Goal: Task Accomplishment & Management: Manage account settings

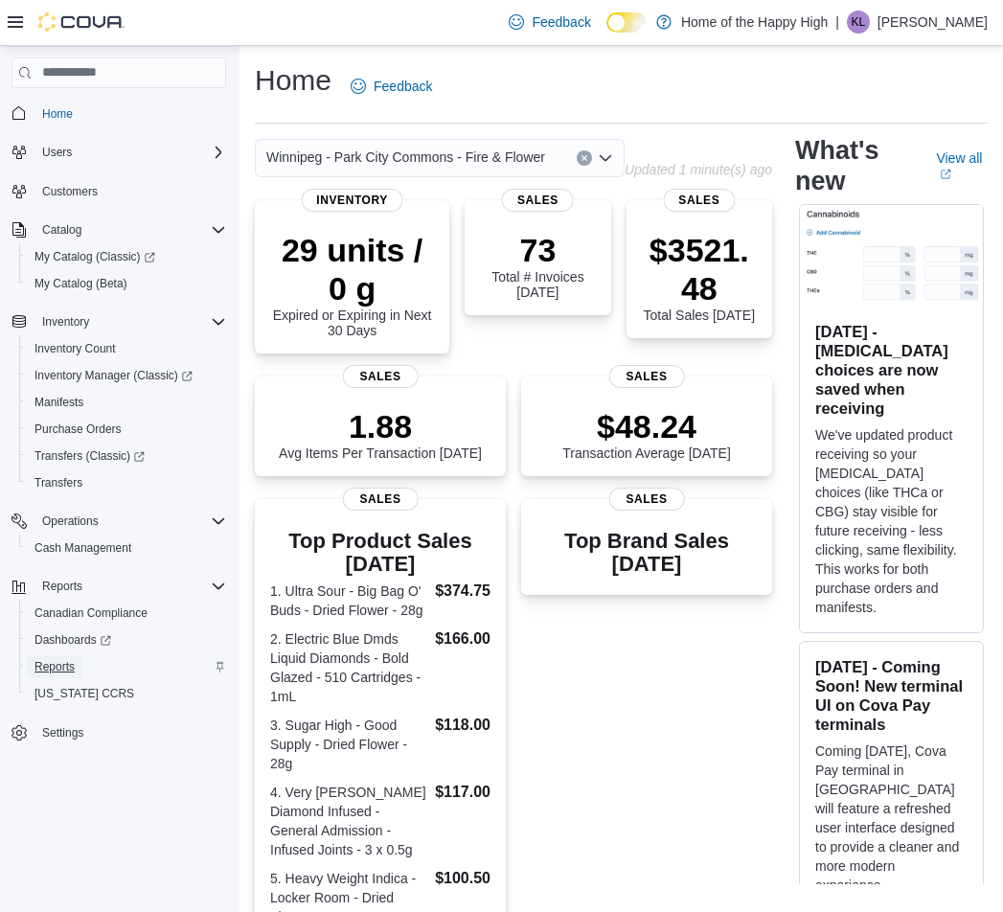
click at [80, 669] on link "Reports" at bounding box center [55, 666] width 56 height 23
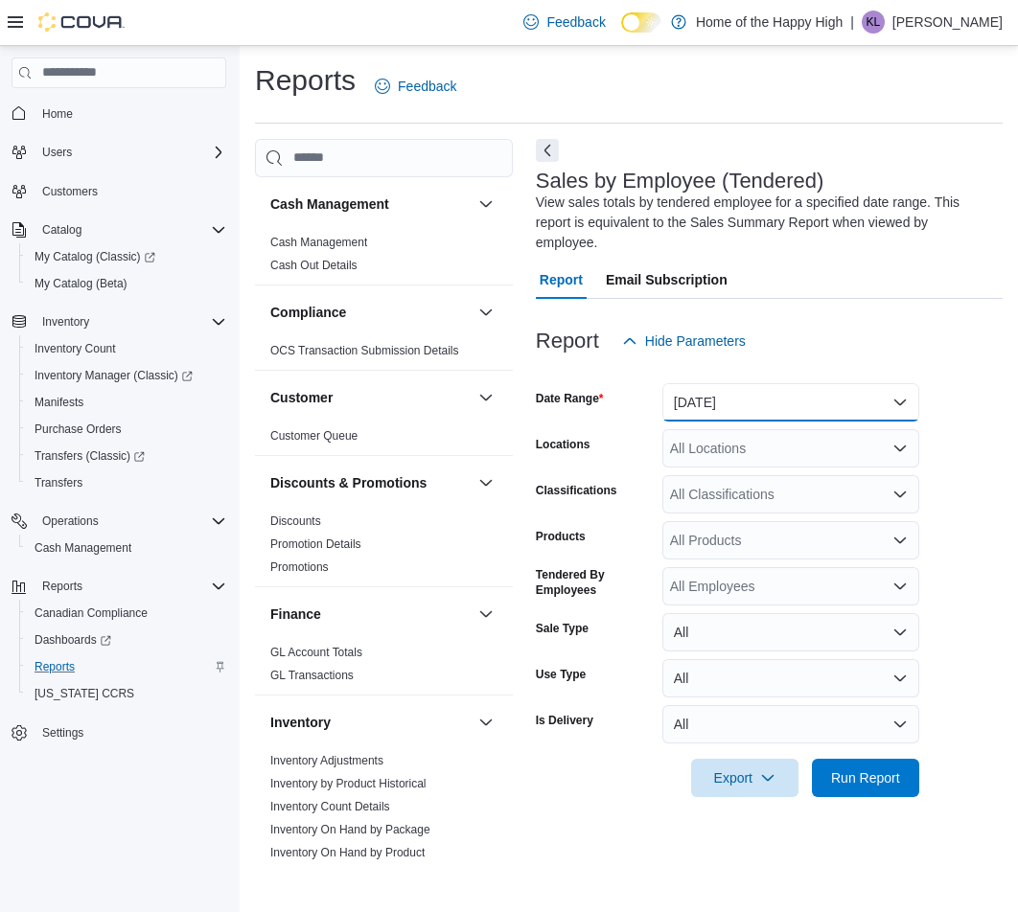
click at [758, 409] on button "[DATE]" at bounding box center [790, 402] width 257 height 38
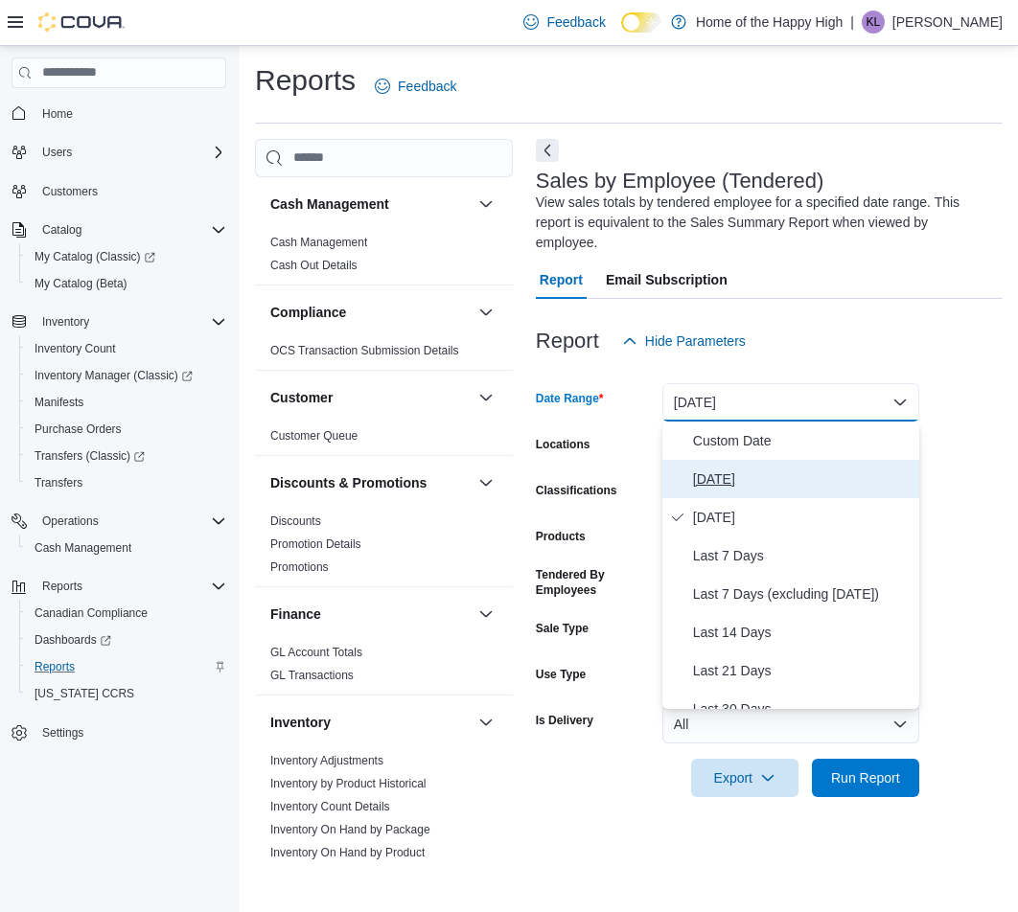
click at [750, 472] on span "[DATE]" at bounding box center [802, 479] width 218 height 23
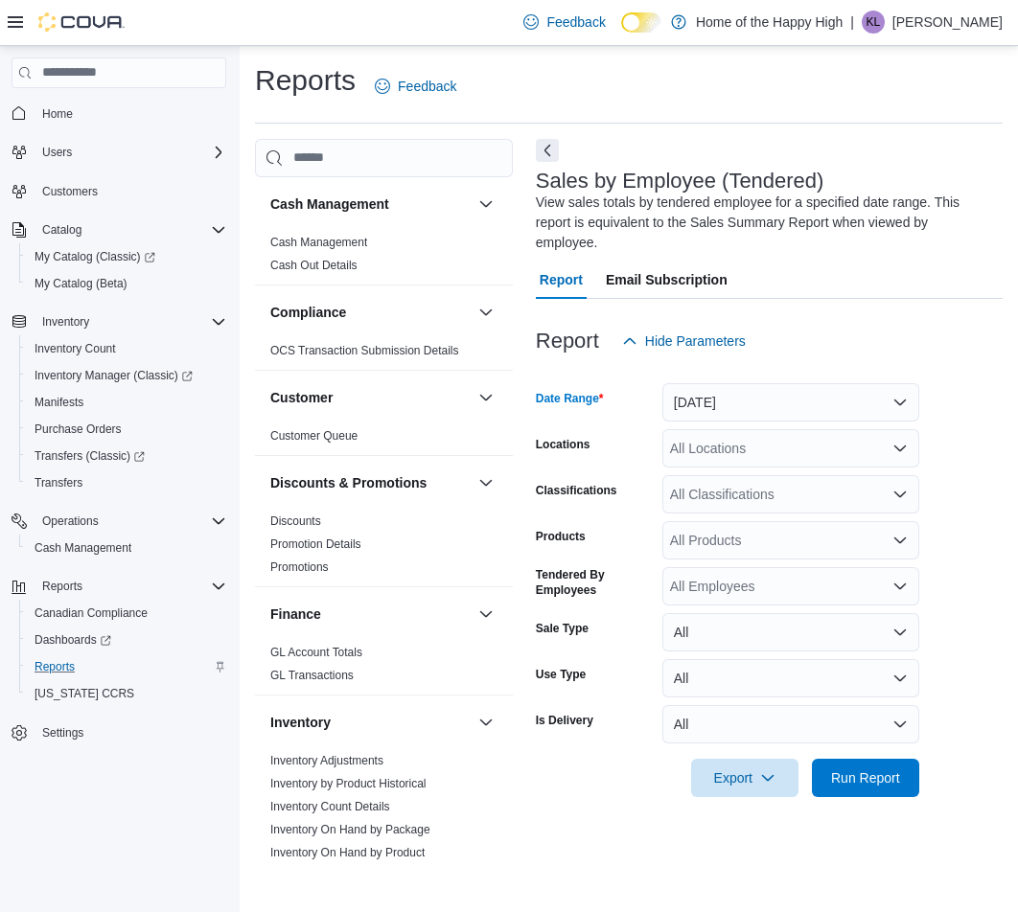
click at [755, 441] on div "All Locations" at bounding box center [790, 448] width 257 height 38
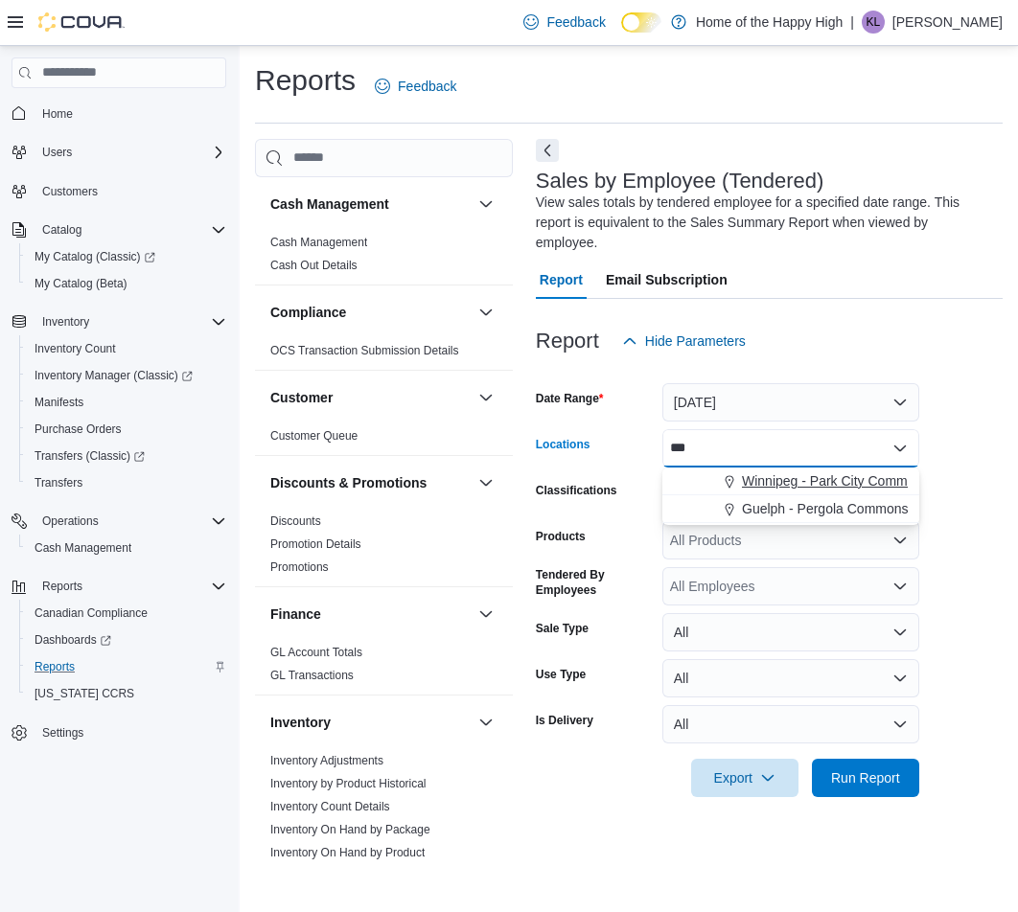
type input "***"
click at [807, 483] on span "Winnipeg - Park City Commons - Fire & Flower" at bounding box center [881, 480] width 279 height 19
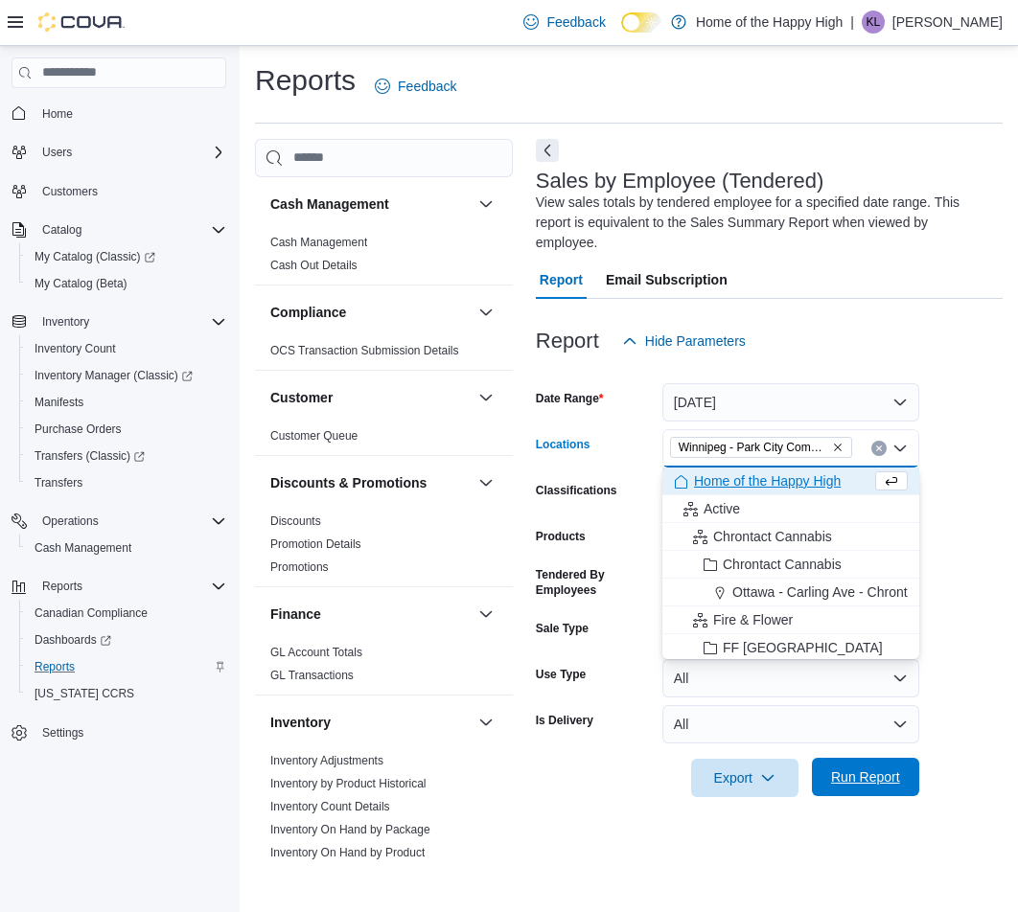
click at [884, 768] on span "Run Report" at bounding box center [865, 777] width 84 height 38
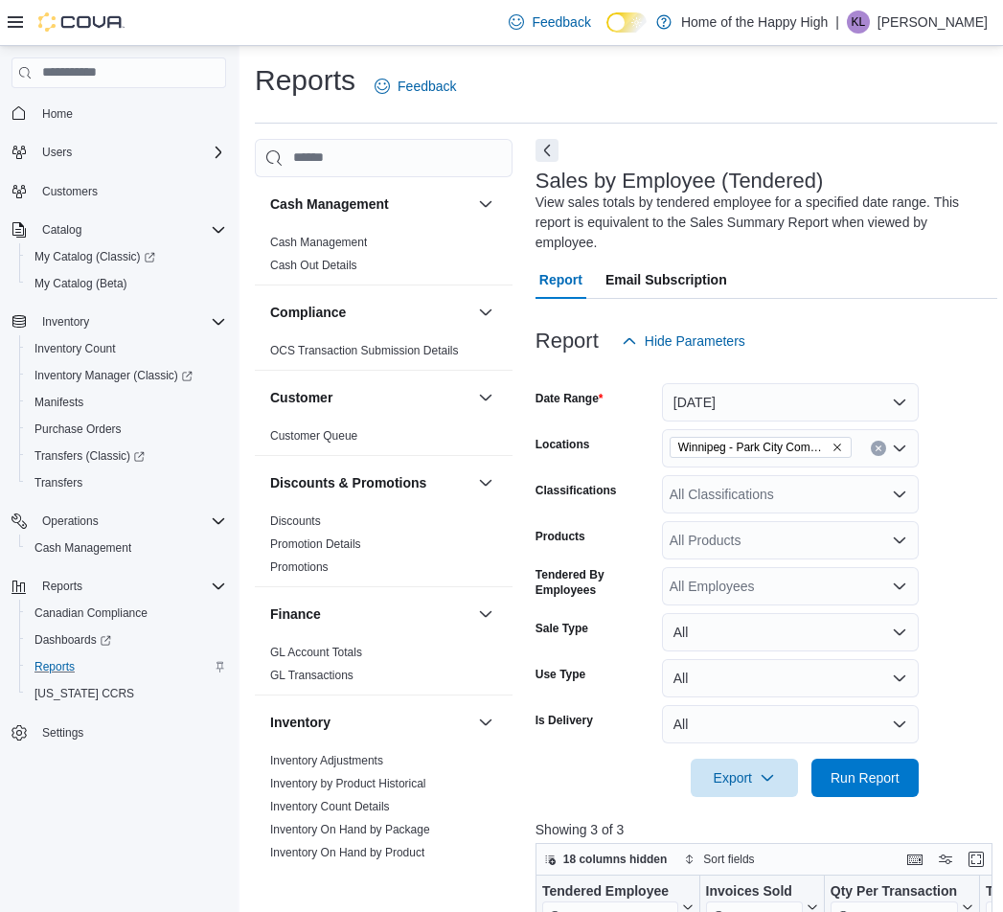
click at [559, 156] on div "Sales by Employee (Tendered) View sales totals by tendered employee for a speci…" at bounding box center [767, 856] width 462 height 1435
click at [542, 149] on button "Next" at bounding box center [547, 149] width 23 height 23
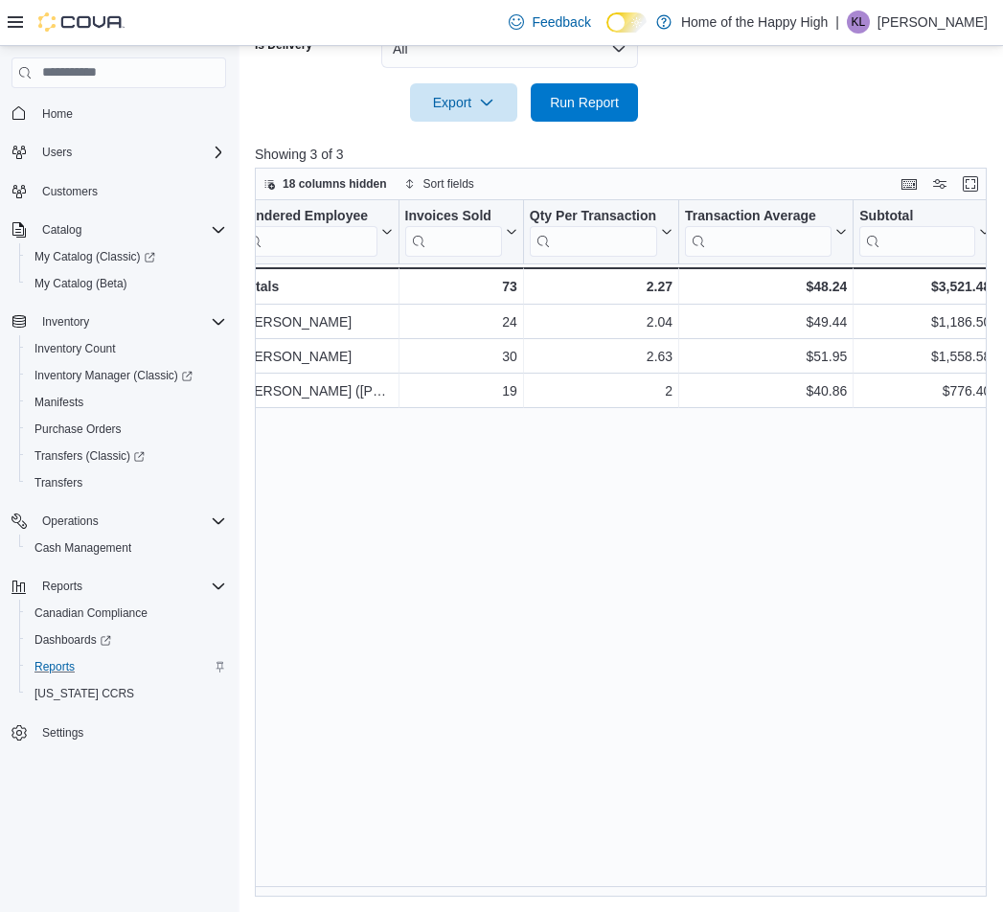
scroll to position [0, 31]
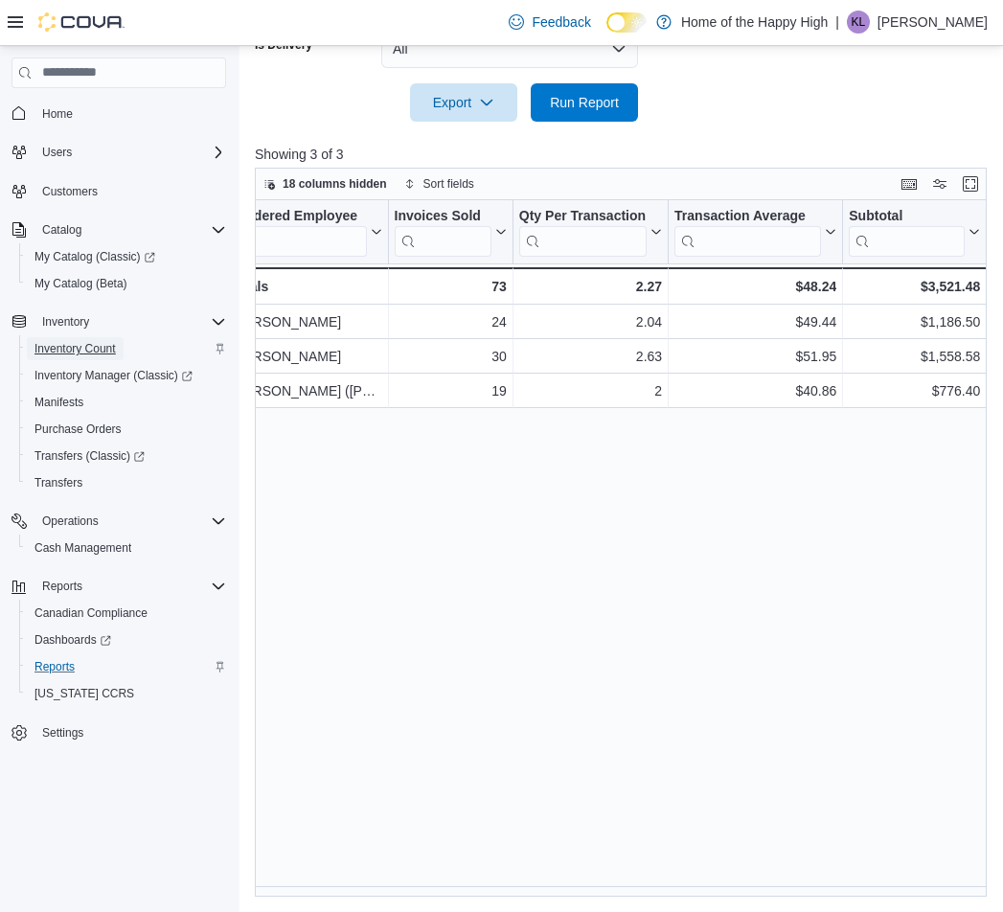
click at [86, 351] on span "Inventory Count" at bounding box center [74, 348] width 81 height 15
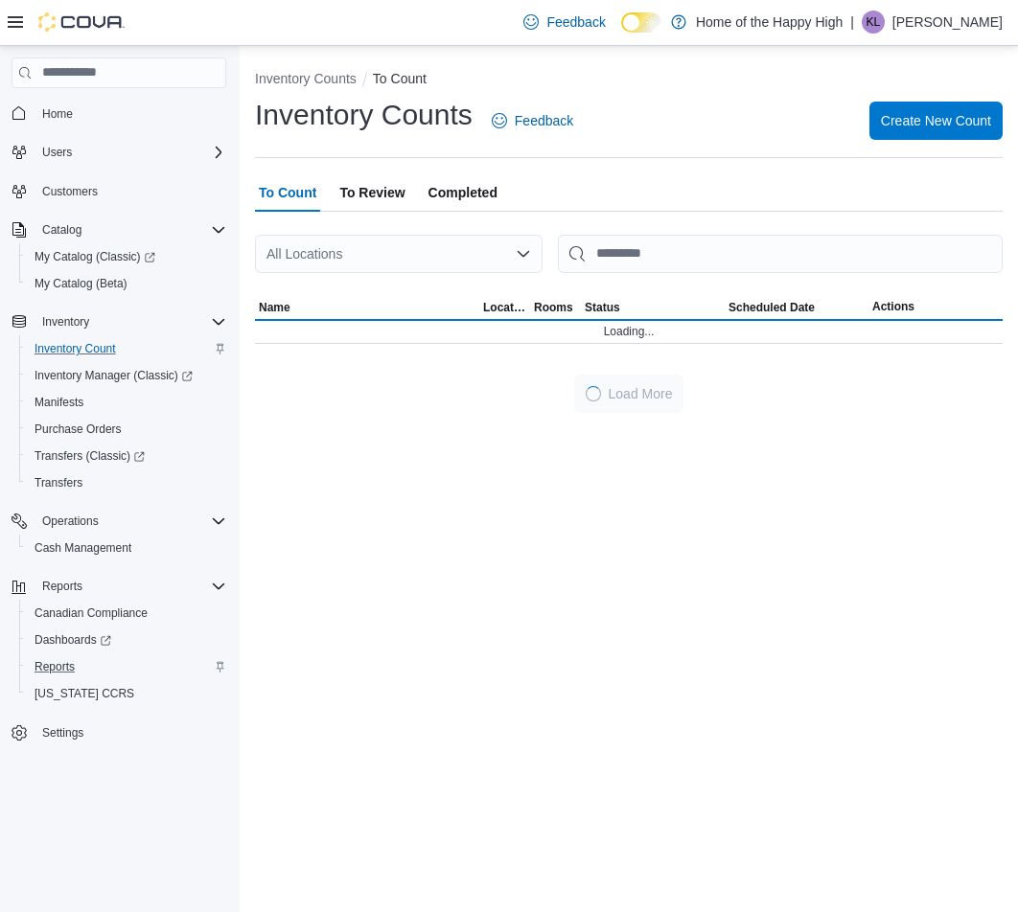
click at [481, 208] on span "Completed" at bounding box center [462, 192] width 69 height 38
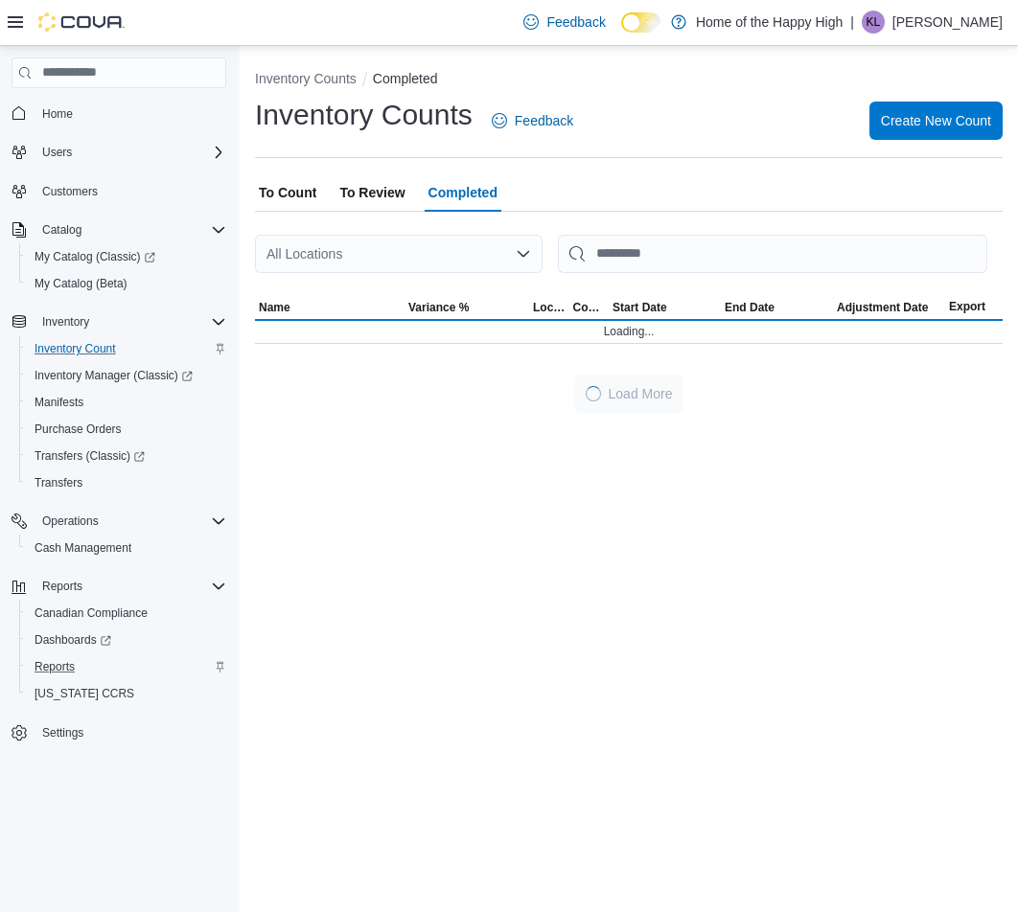
click at [431, 254] on div "All Locations" at bounding box center [398, 254] width 287 height 38
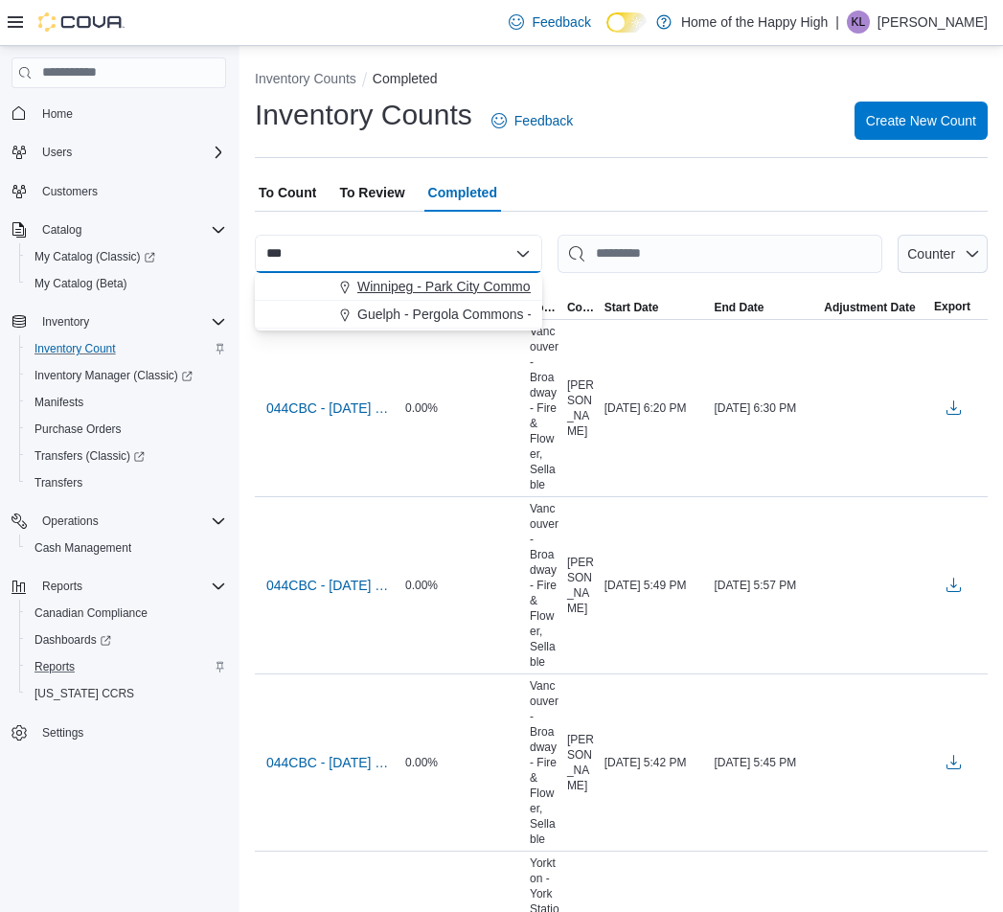
type input "***"
click at [401, 278] on span "Winnipeg - Park City Commons - Fire & Flower" at bounding box center [496, 286] width 279 height 19
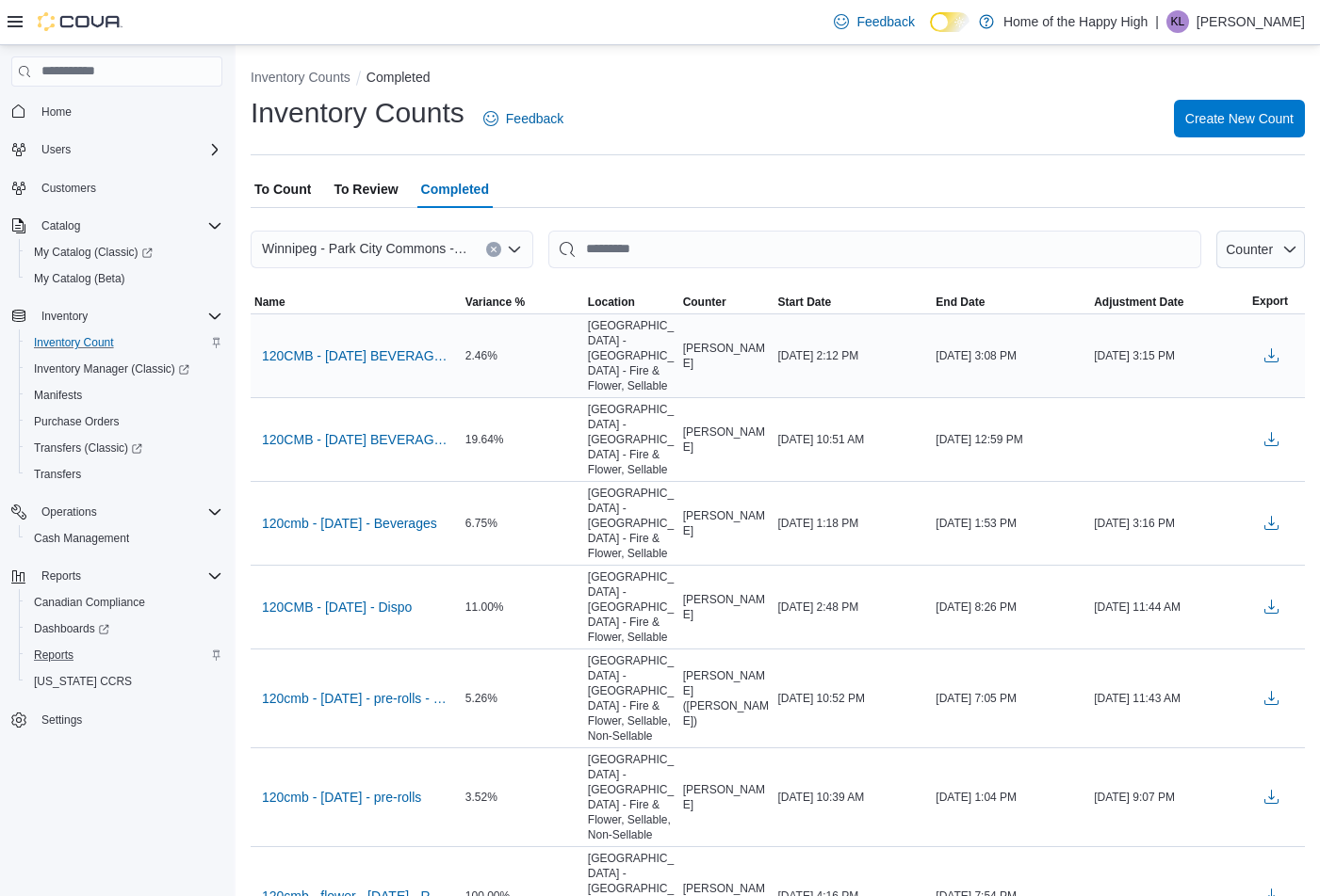
click at [499, 348] on div "2.46%" at bounding box center [523, 356] width 123 height 23
click at [359, 193] on span "To Review" at bounding box center [365, 189] width 64 height 37
